Goal: Task Accomplishment & Management: Manage account settings

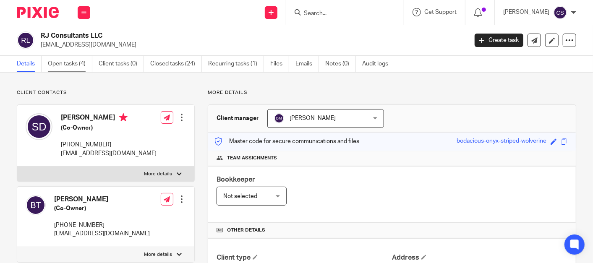
click at [62, 62] on link "Open tasks (4)" at bounding box center [70, 64] width 44 height 16
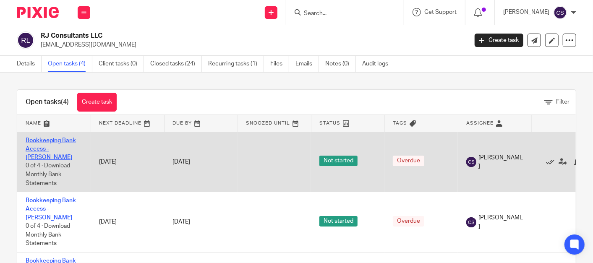
click at [56, 138] on link "Bookkeeping Bank Access - Cindy" at bounding box center [51, 149] width 50 height 23
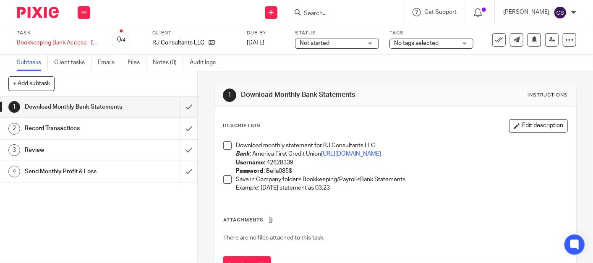
click at [225, 146] on span at bounding box center [227, 145] width 8 height 8
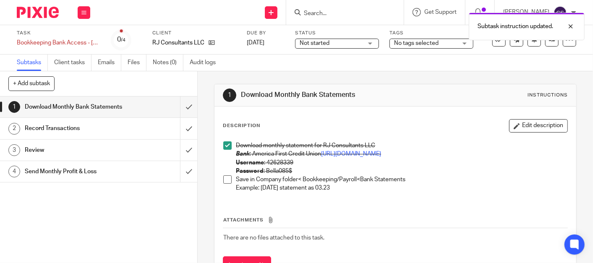
click at [224, 184] on span at bounding box center [227, 179] width 8 height 8
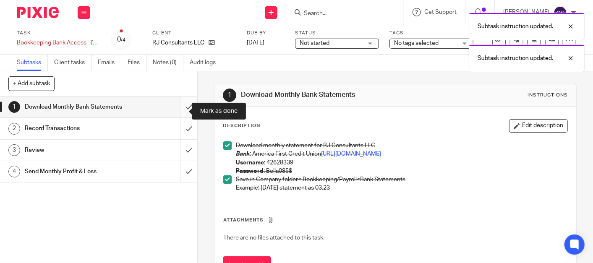
click at [180, 112] on input "submit" at bounding box center [98, 106] width 197 height 21
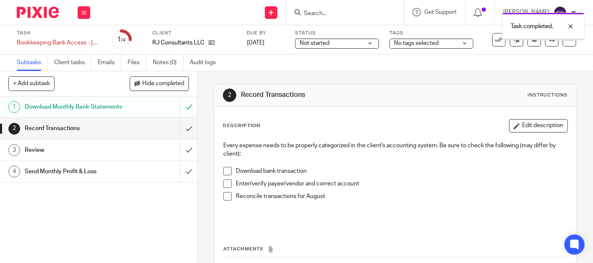
click at [226, 172] on span at bounding box center [227, 171] width 8 height 8
click at [227, 179] on span at bounding box center [227, 183] width 8 height 8
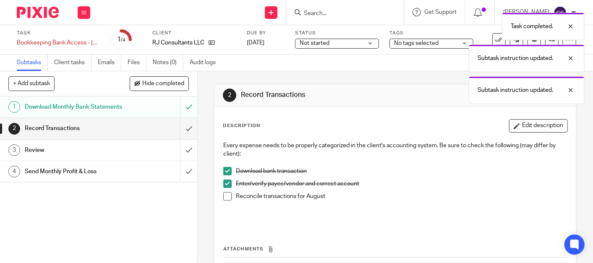
click at [223, 194] on span at bounding box center [227, 196] width 8 height 8
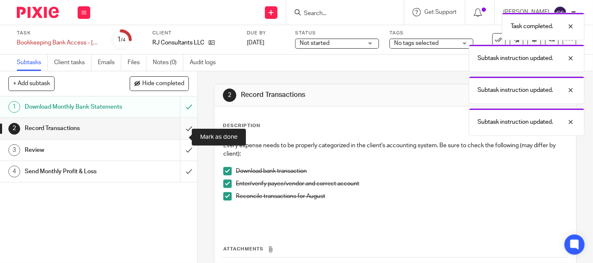
click at [179, 139] on input "submit" at bounding box center [98, 128] width 197 height 21
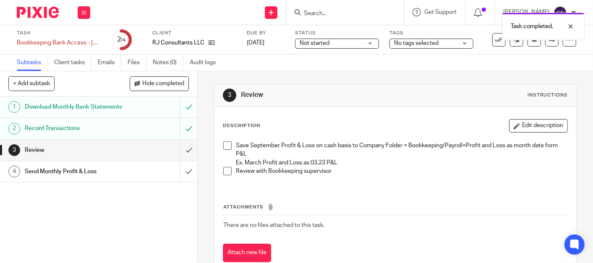
click at [223, 144] on span at bounding box center [227, 145] width 8 height 8
click at [224, 174] on span at bounding box center [227, 171] width 8 height 8
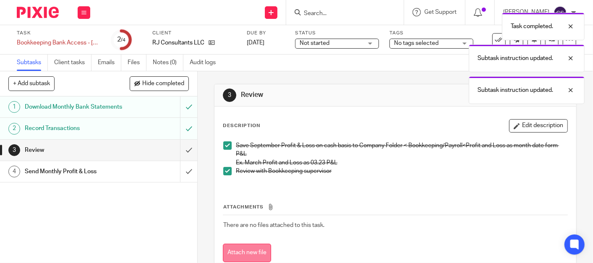
click at [244, 253] on button "Attach new file" at bounding box center [247, 253] width 48 height 19
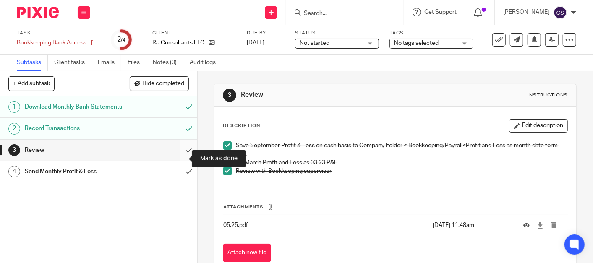
click at [179, 156] on input "submit" at bounding box center [98, 150] width 197 height 21
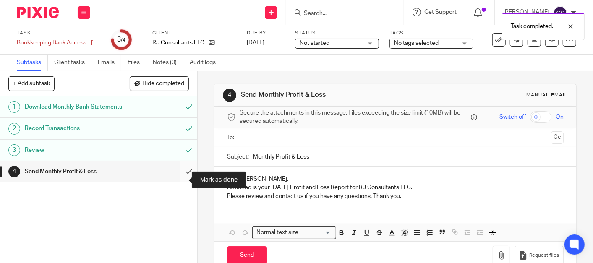
click at [177, 181] on input "submit" at bounding box center [98, 171] width 197 height 21
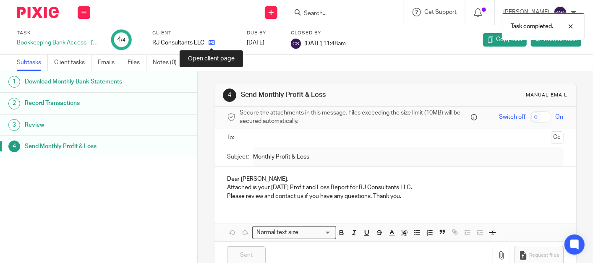
click at [214, 42] on icon at bounding box center [211, 42] width 6 height 6
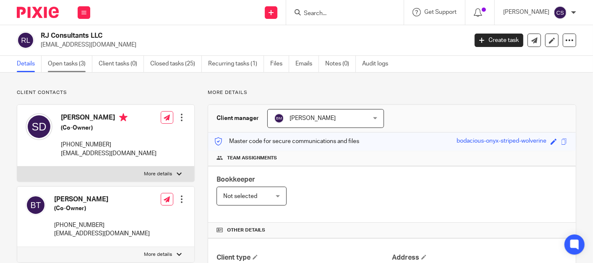
click at [60, 60] on link "Open tasks (3)" at bounding box center [70, 64] width 44 height 16
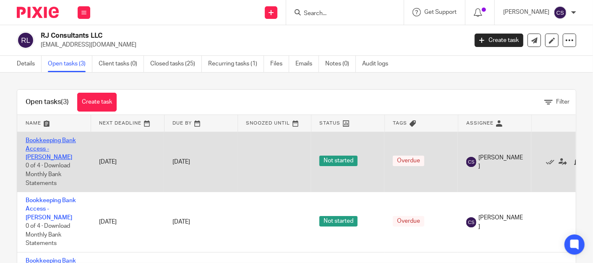
click at [38, 138] on link "Bookkeeping Bank Access - [PERSON_NAME]" at bounding box center [51, 149] width 50 height 23
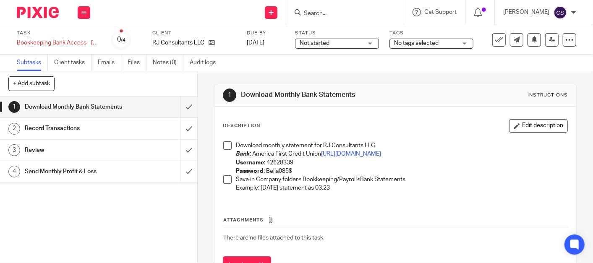
click at [223, 143] on span at bounding box center [227, 145] width 8 height 8
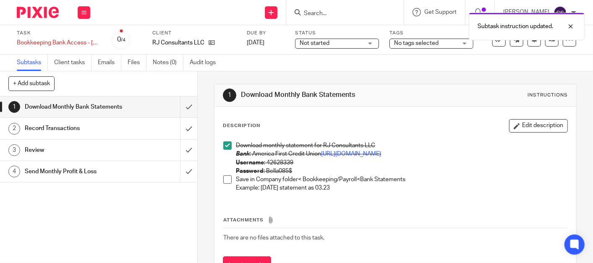
click at [219, 199] on div "Download monthly statement for RJ Consultants LLC Bank : America First Credit U…" at bounding box center [395, 168] width 352 height 62
click at [226, 184] on span at bounding box center [227, 179] width 8 height 8
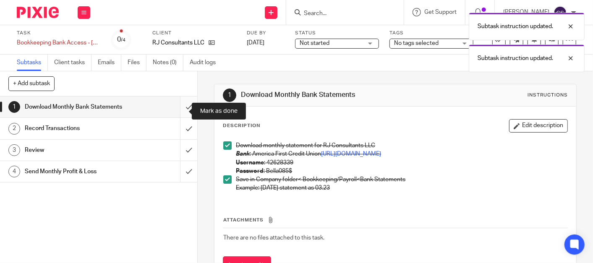
click at [179, 112] on input "submit" at bounding box center [98, 106] width 197 height 21
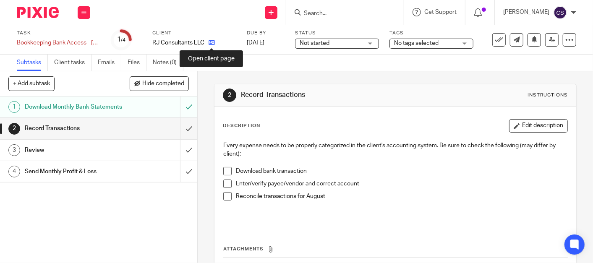
click at [211, 41] on icon at bounding box center [211, 42] width 6 height 6
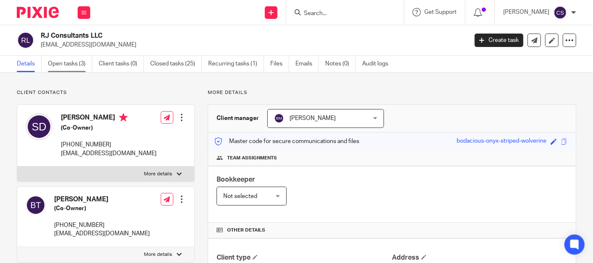
click at [59, 63] on link "Open tasks (3)" at bounding box center [70, 64] width 44 height 16
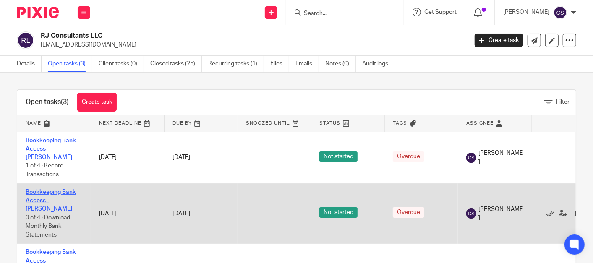
click at [42, 189] on link "Bookkeeping Bank Access - Cindy" at bounding box center [51, 200] width 50 height 23
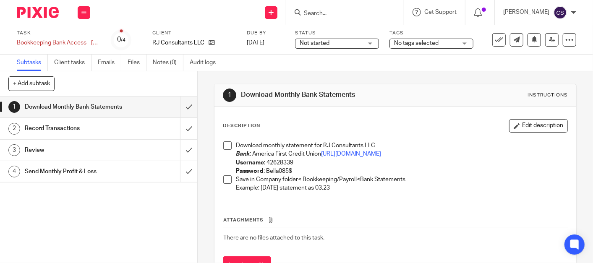
click at [223, 184] on span at bounding box center [227, 179] width 8 height 8
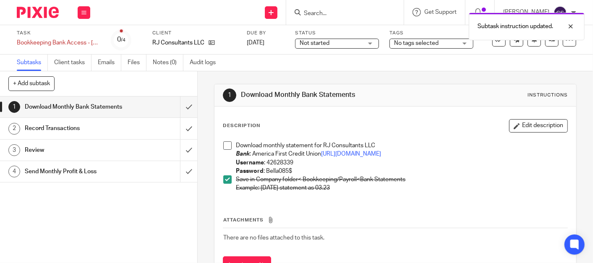
click at [228, 147] on span at bounding box center [227, 145] width 8 height 8
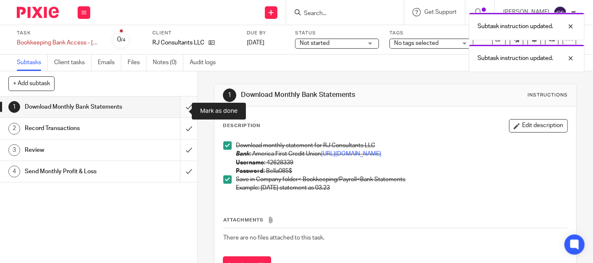
click at [179, 112] on input "submit" at bounding box center [98, 106] width 197 height 21
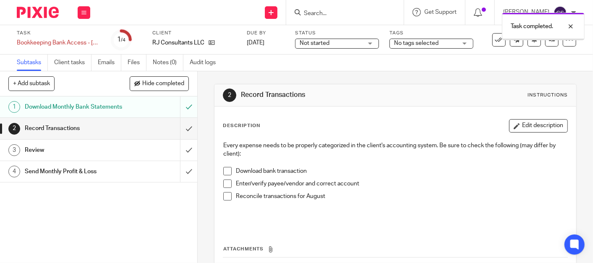
click at [209, 43] on icon at bounding box center [211, 42] width 6 height 6
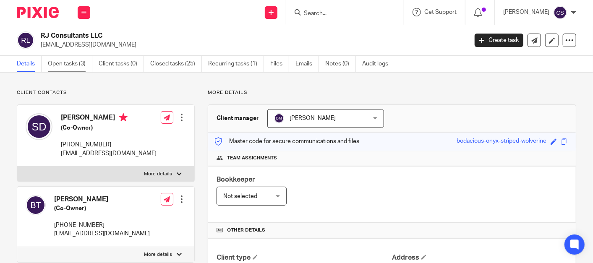
click at [65, 65] on link "Open tasks (3)" at bounding box center [70, 64] width 44 height 16
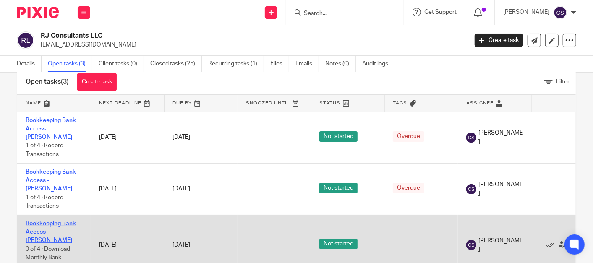
scroll to position [30, 0]
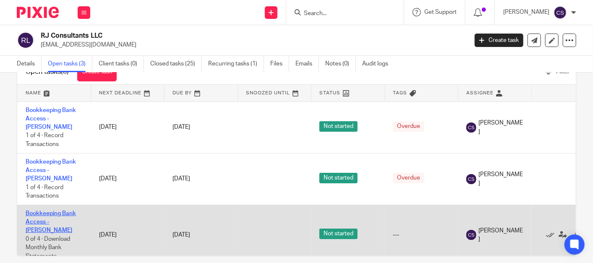
click at [45, 211] on link "Bookkeeping Bank Access - [PERSON_NAME]" at bounding box center [51, 222] width 50 height 23
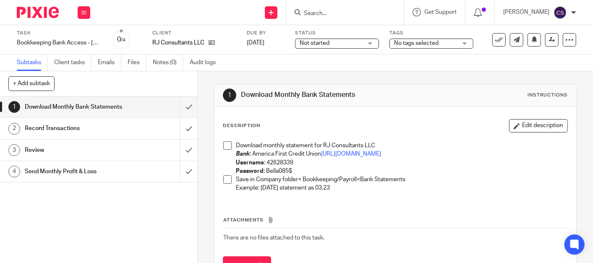
click at [226, 146] on span at bounding box center [227, 145] width 8 height 8
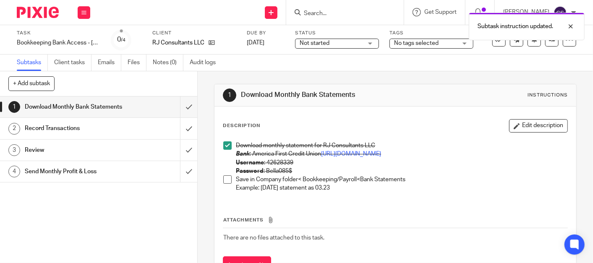
click at [224, 184] on span at bounding box center [227, 179] width 8 height 8
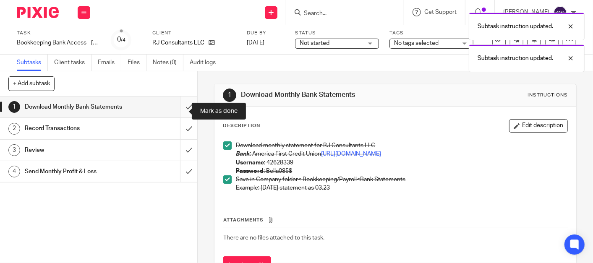
click at [179, 109] on input "submit" at bounding box center [98, 106] width 197 height 21
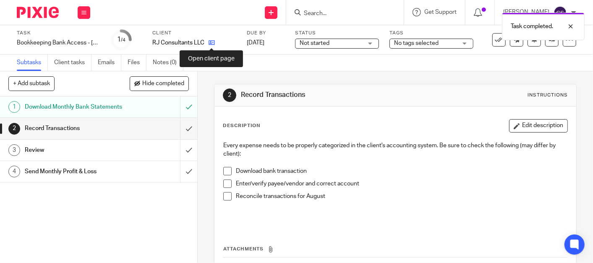
click at [210, 42] on icon at bounding box center [211, 42] width 6 height 6
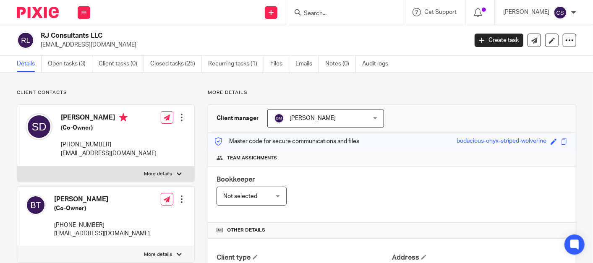
click at [320, 13] on input "Search" at bounding box center [340, 14] width 75 height 8
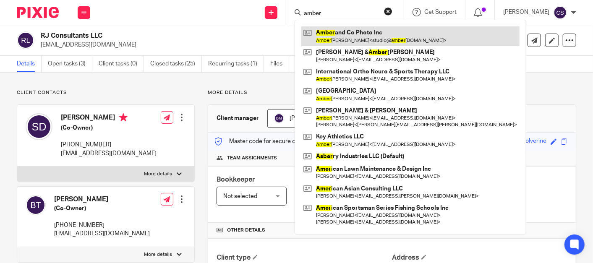
type input "amber"
click at [338, 36] on link at bounding box center [410, 35] width 218 height 19
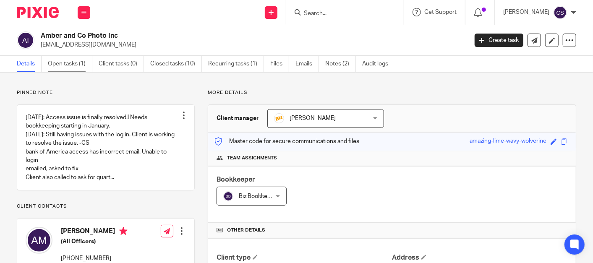
click at [63, 57] on link "Open tasks (1)" at bounding box center [70, 64] width 44 height 16
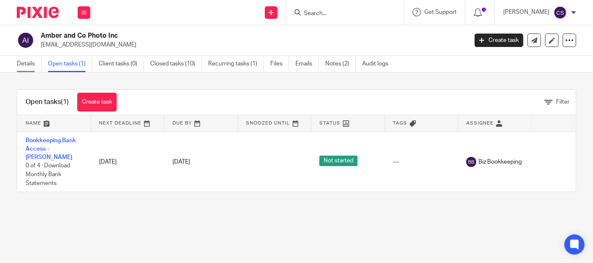
click at [25, 66] on link "Details" at bounding box center [29, 64] width 25 height 16
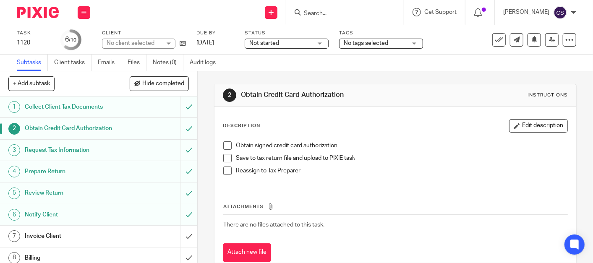
click at [327, 11] on input "Search" at bounding box center [340, 14] width 75 height 8
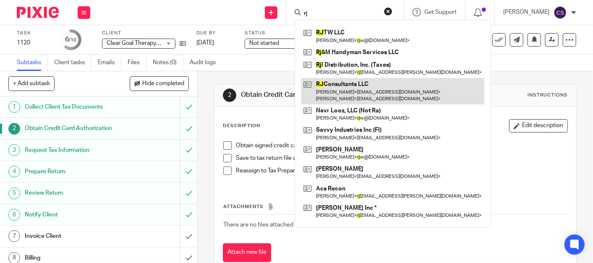
type input "rj"
click at [344, 90] on link at bounding box center [392, 91] width 183 height 26
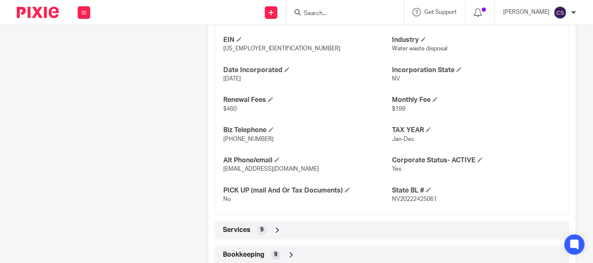
scroll to position [466, 0]
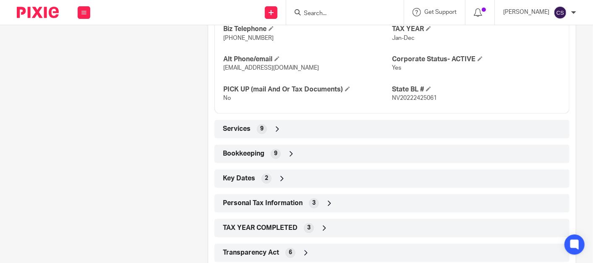
click at [289, 153] on icon at bounding box center [291, 154] width 8 height 8
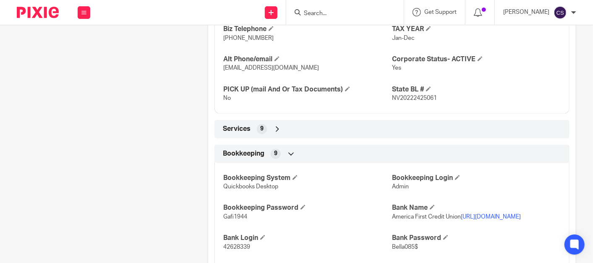
click at [441, 221] on p "America First Credit Union https://www.americafirst.com/?gclid=EAIaIQobChMIsNLQ…" at bounding box center [476, 217] width 169 height 8
click at [492, 215] on link "https://www.americafirst.com/?gclid=EAIaIQobChMIsNLQ-YWAggMV6QKtBh0QwQJ3EAAYASA…" at bounding box center [490, 217] width 60 height 6
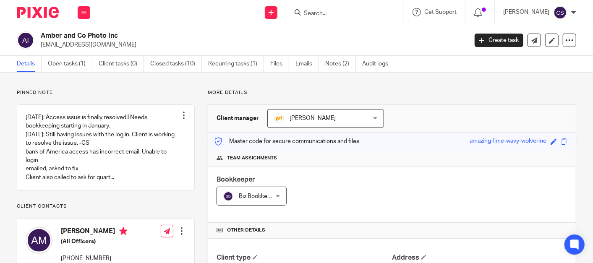
click at [346, 17] on input "Search" at bounding box center [340, 14] width 75 height 8
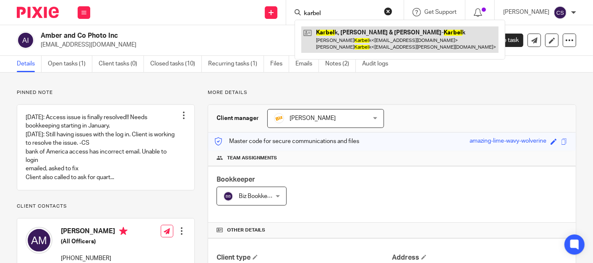
type input "karbel"
click at [341, 34] on link at bounding box center [399, 39] width 197 height 26
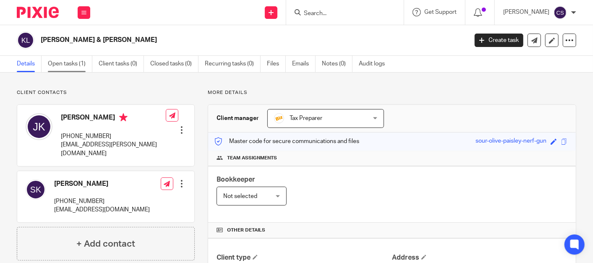
click at [57, 63] on link "Open tasks (1)" at bounding box center [70, 64] width 44 height 16
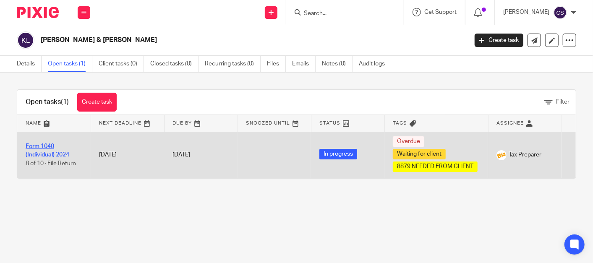
click at [32, 143] on link "Form 1040 (Individual) 2024" at bounding box center [48, 150] width 44 height 14
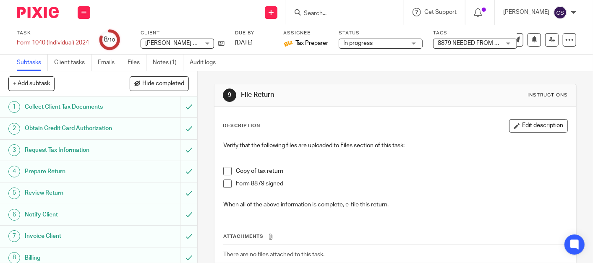
scroll to position [48, 0]
